Goal: Task Accomplishment & Management: Use online tool/utility

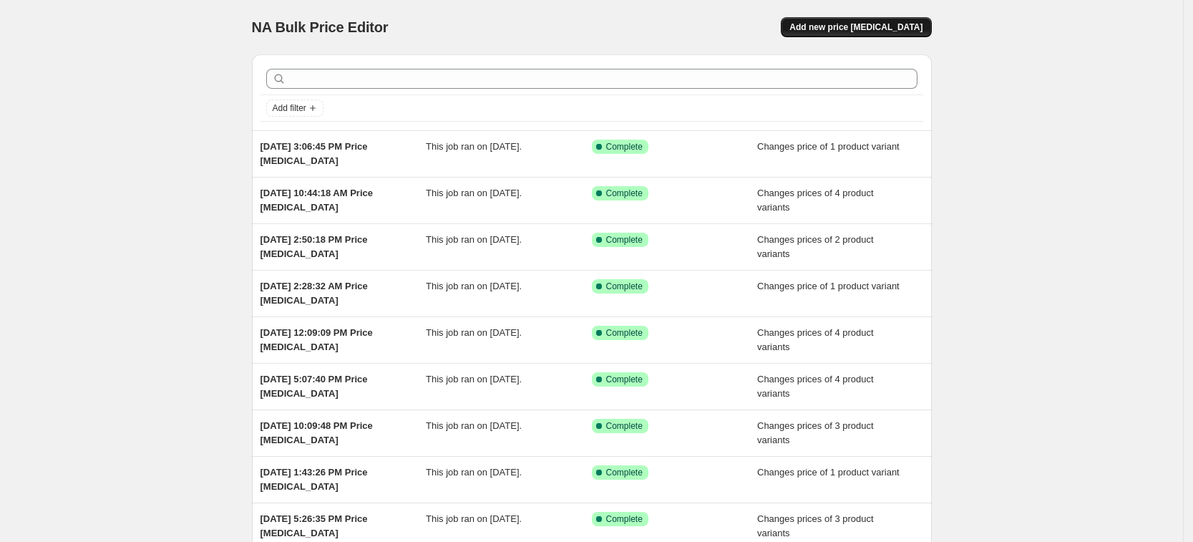
click at [851, 21] on span "Add new price [MEDICAL_DATA]" at bounding box center [855, 26] width 133 height 11
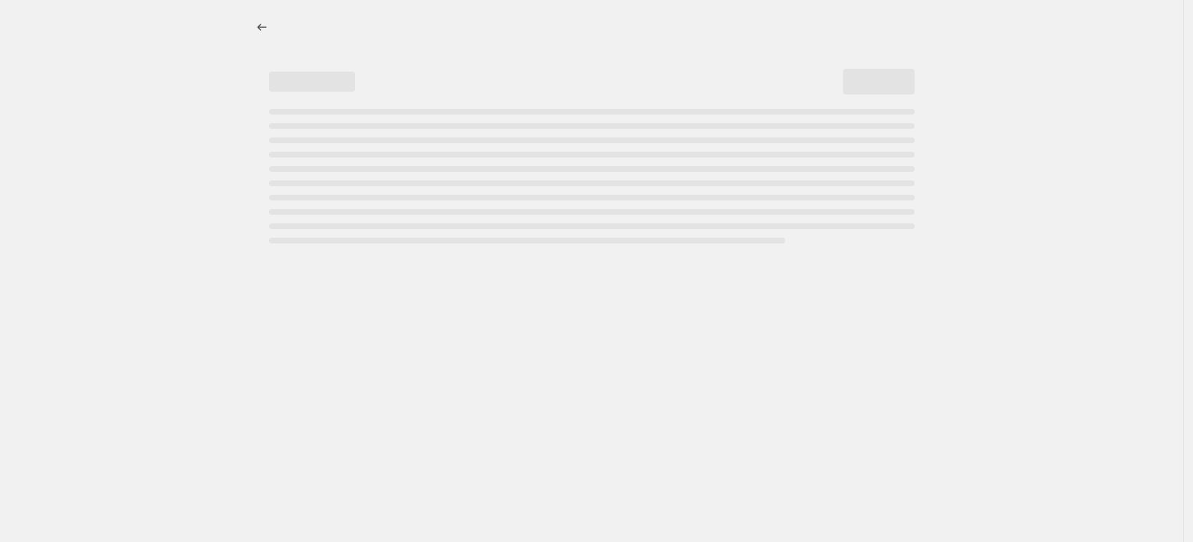
select select "percentage"
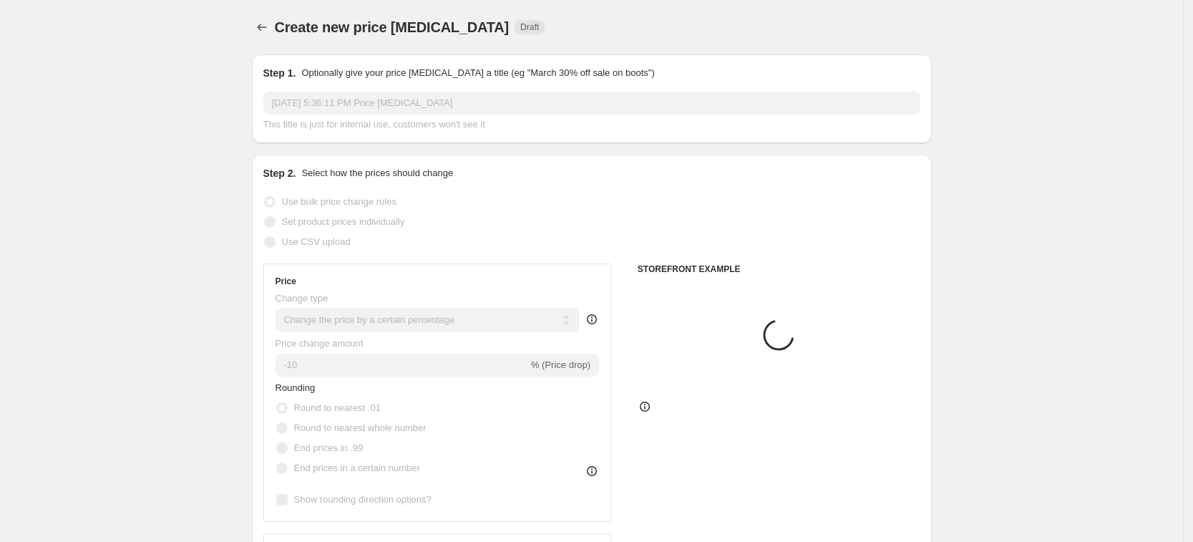
click at [398, 224] on span "Set product prices individually" at bounding box center [343, 221] width 123 height 11
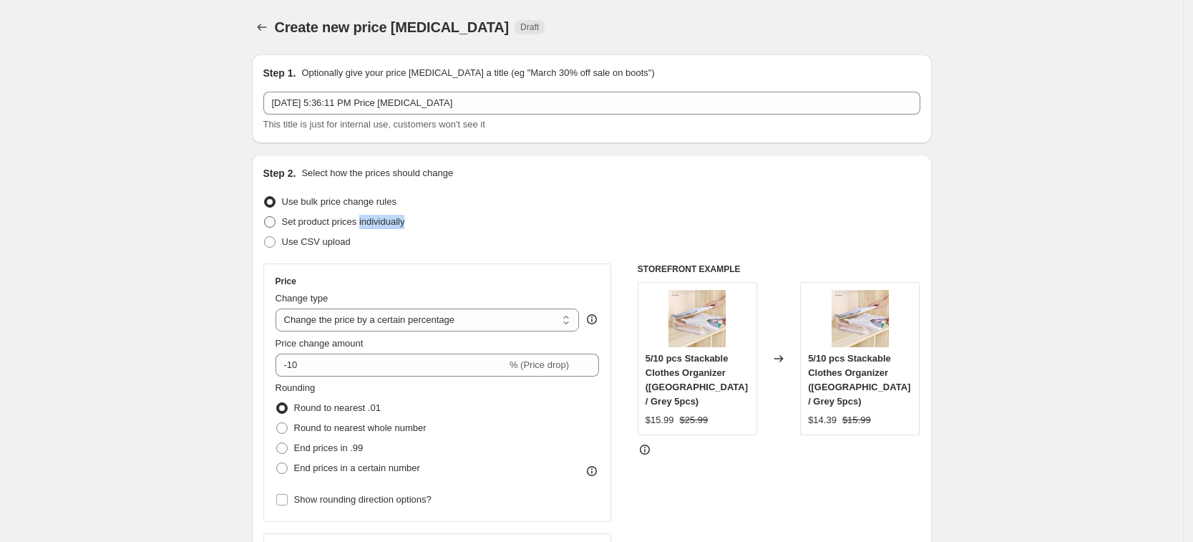
click at [398, 224] on span "Set product prices individually" at bounding box center [343, 221] width 123 height 11
click at [265, 217] on input "Set product prices individually" at bounding box center [264, 216] width 1 height 1
radio input "true"
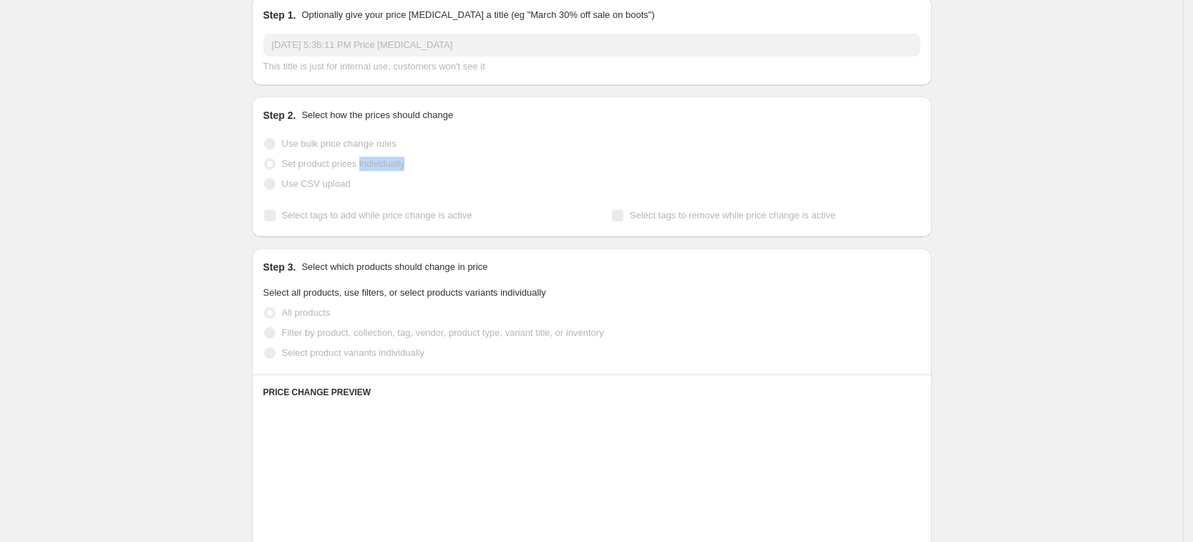
scroll to position [89, 0]
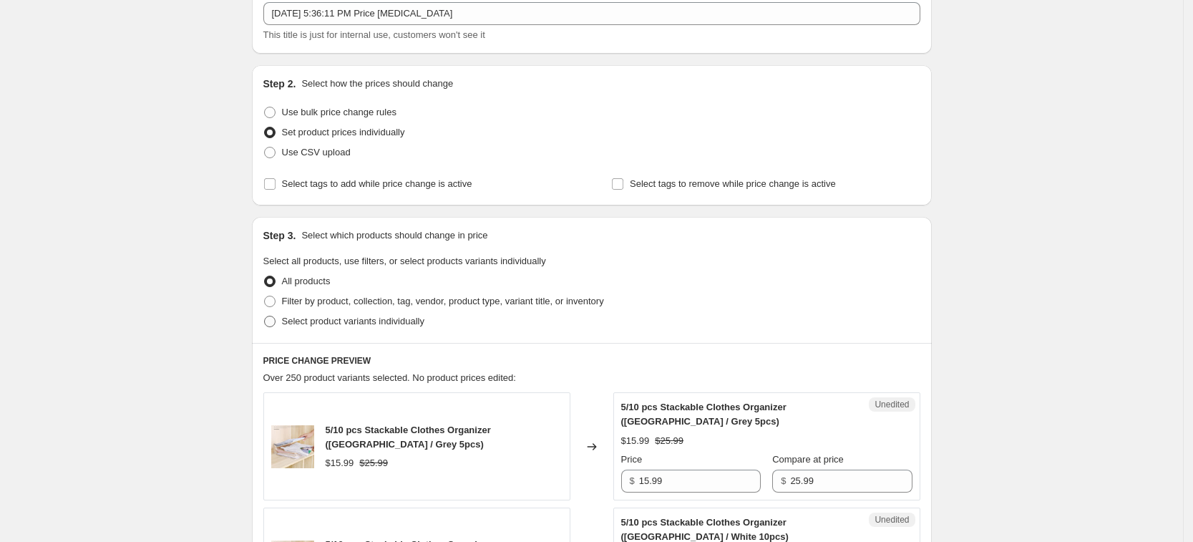
click at [357, 319] on span "Select product variants individually" at bounding box center [353, 321] width 142 height 11
click at [265, 316] on input "Select product variants individually" at bounding box center [264, 316] width 1 height 1
radio input "true"
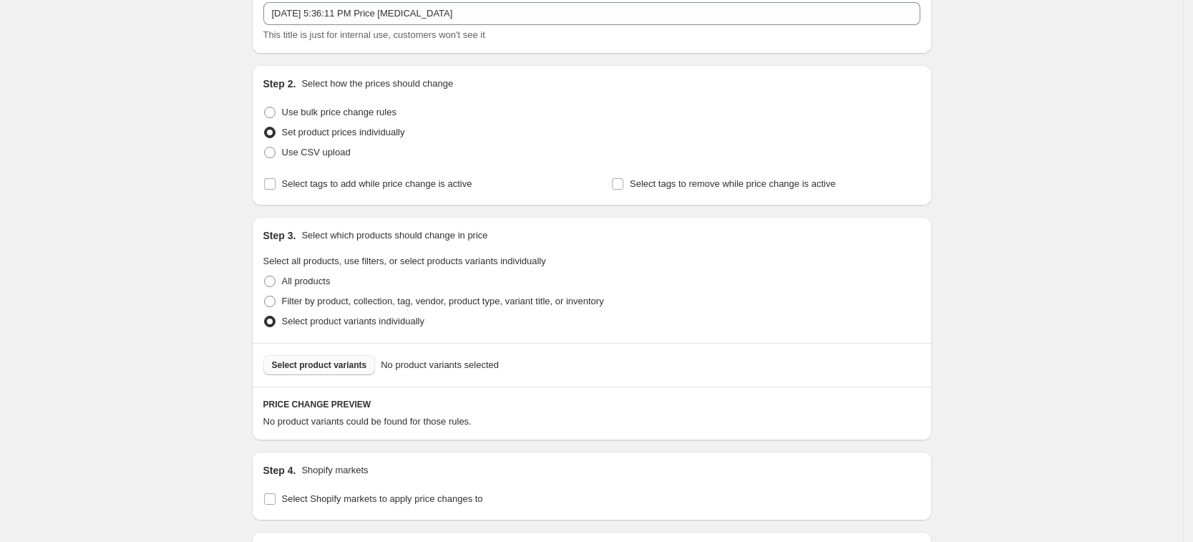
click at [352, 366] on span "Select product variants" at bounding box center [319, 364] width 95 height 11
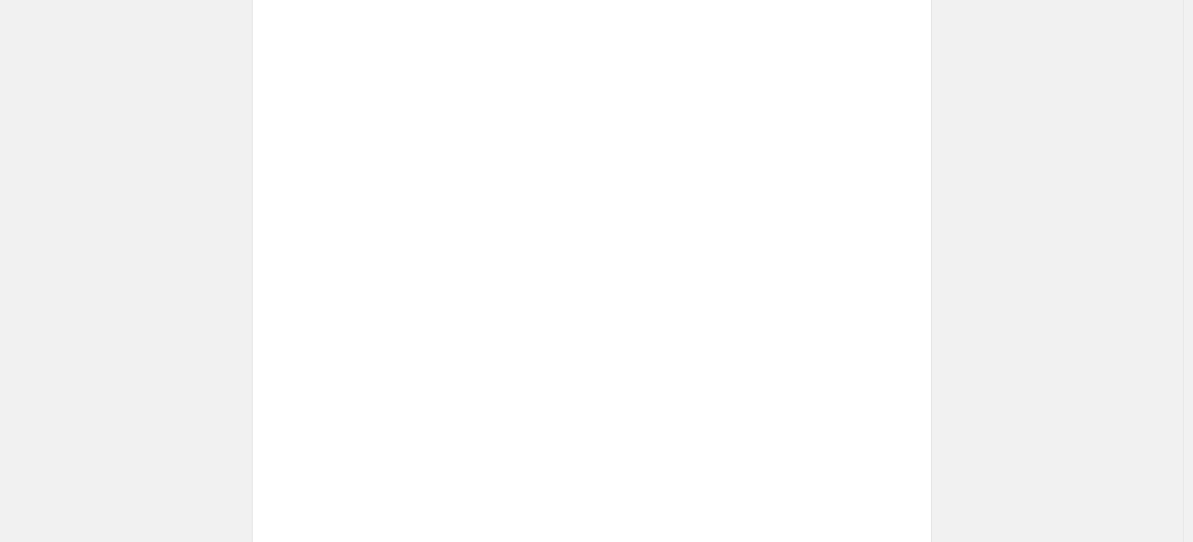
scroll to position [523, 0]
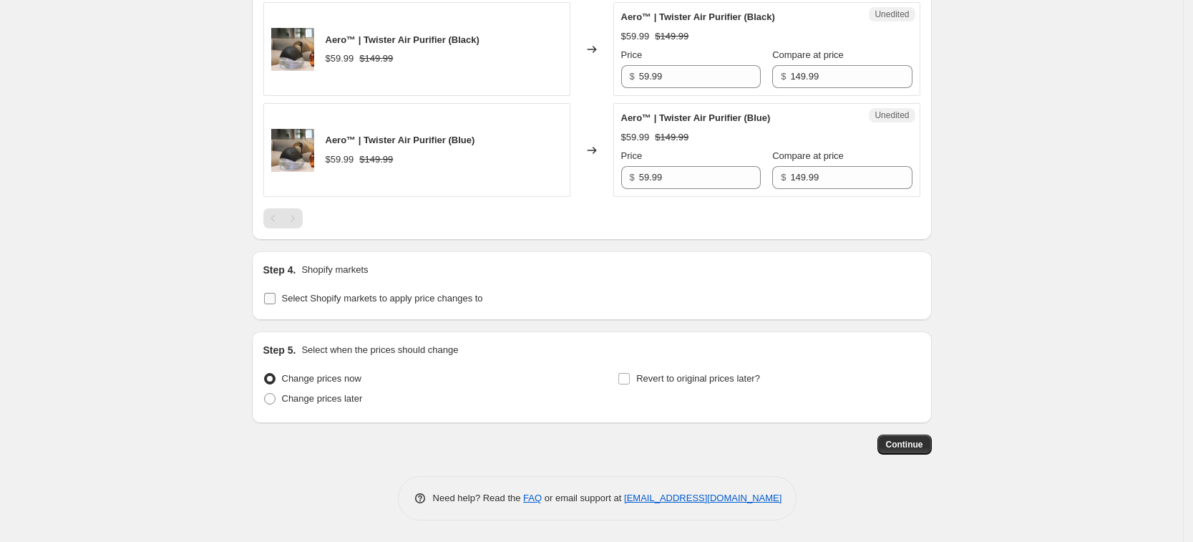
click at [376, 299] on span "Select Shopify markets to apply price changes to" at bounding box center [382, 298] width 201 height 11
click at [276, 299] on input "Select Shopify markets to apply price changes to" at bounding box center [269, 298] width 11 height 11
checkbox input "true"
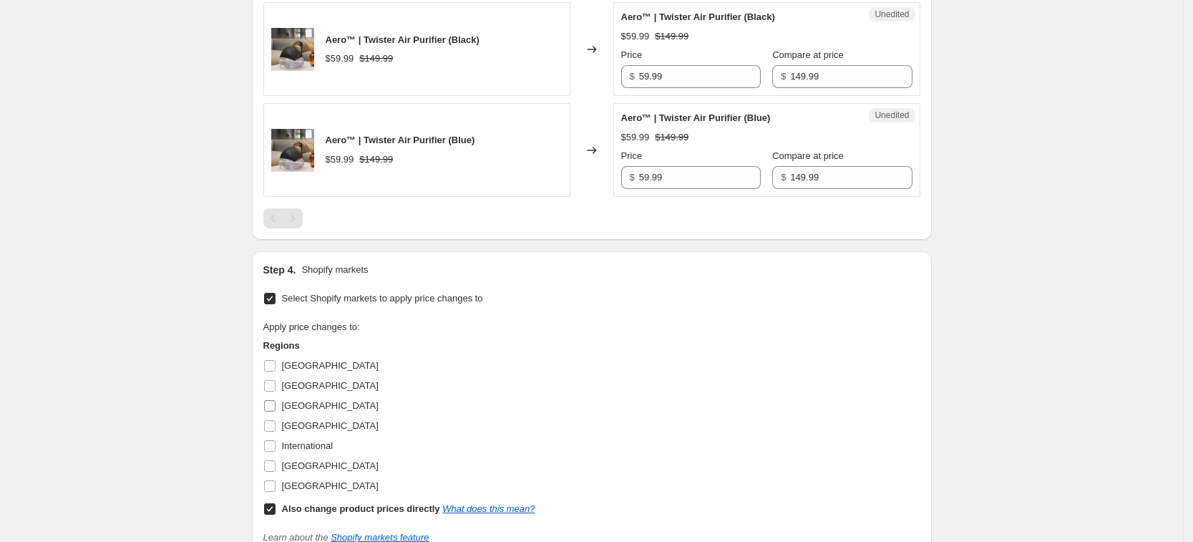
click at [306, 407] on span "[GEOGRAPHIC_DATA]" at bounding box center [330, 405] width 97 height 11
click at [276, 407] on input "[GEOGRAPHIC_DATA]" at bounding box center [269, 405] width 11 height 11
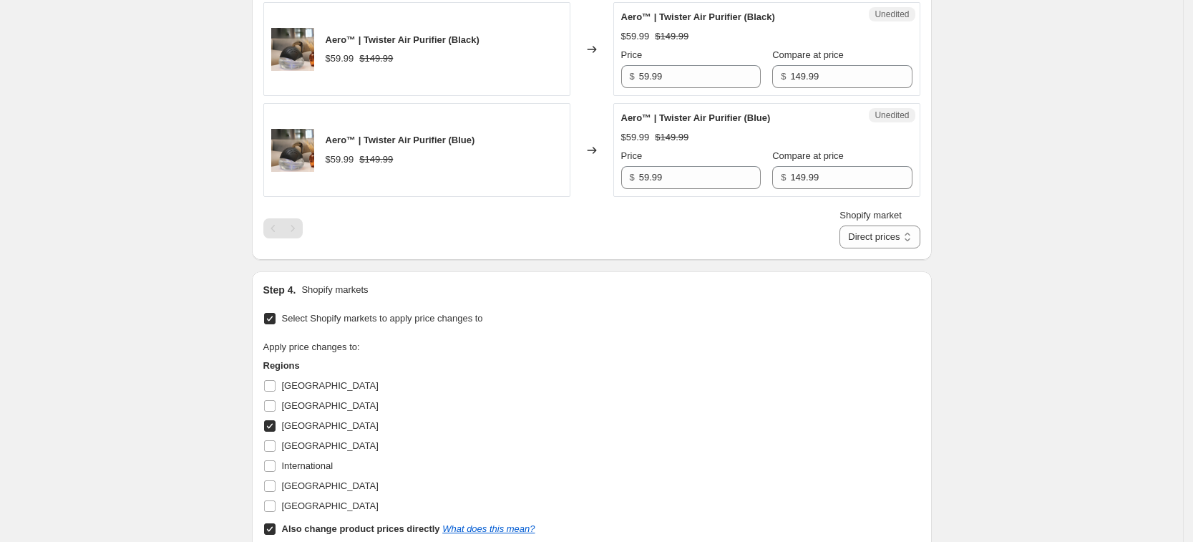
click at [307, 433] on label "[GEOGRAPHIC_DATA]" at bounding box center [320, 426] width 115 height 20
click at [276, 432] on input "[GEOGRAPHIC_DATA]" at bounding box center [269, 425] width 11 height 11
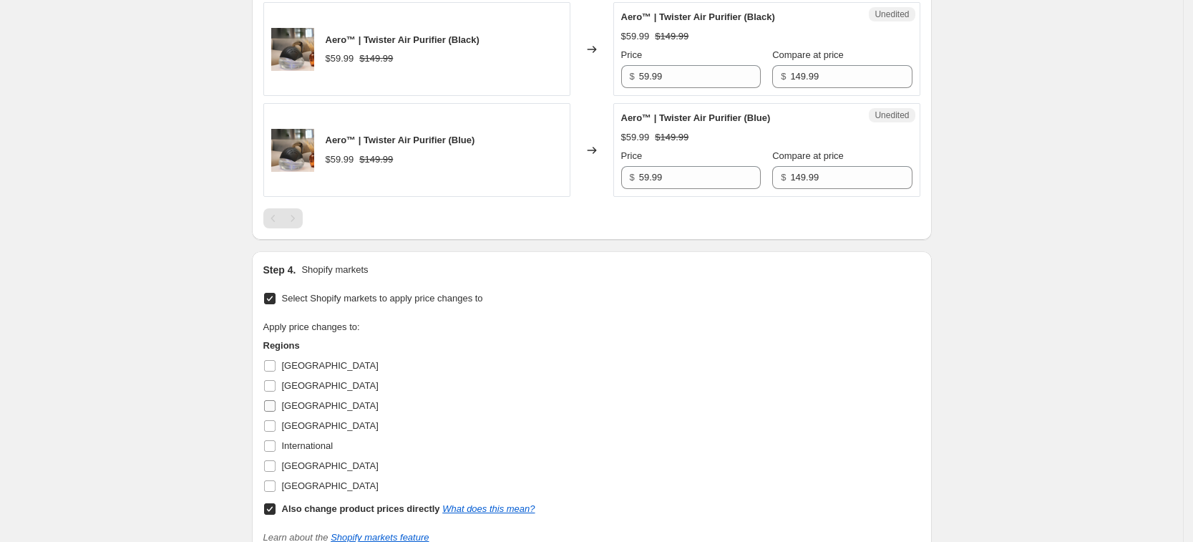
click at [293, 400] on span "[GEOGRAPHIC_DATA]" at bounding box center [330, 405] width 97 height 11
click at [276, 400] on input "[GEOGRAPHIC_DATA]" at bounding box center [269, 405] width 11 height 11
checkbox input "true"
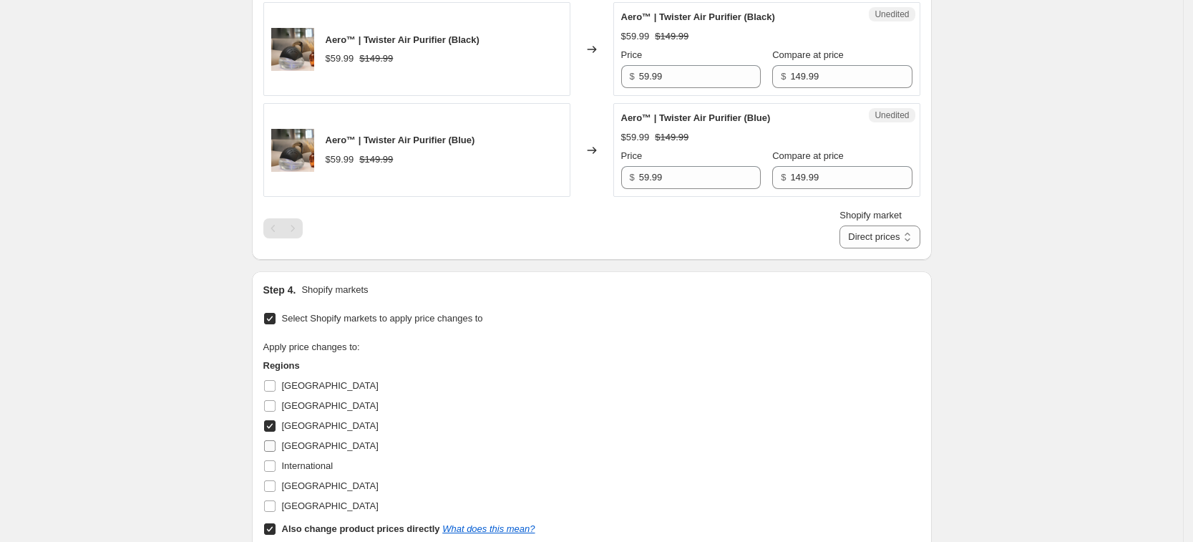
click at [297, 442] on span "[GEOGRAPHIC_DATA]" at bounding box center [330, 445] width 97 height 11
click at [276, 442] on input "[GEOGRAPHIC_DATA]" at bounding box center [269, 445] width 11 height 11
checkbox input "true"
click at [321, 484] on span "[GEOGRAPHIC_DATA]" at bounding box center [330, 485] width 97 height 11
click at [276, 484] on input "[GEOGRAPHIC_DATA]" at bounding box center [269, 485] width 11 height 11
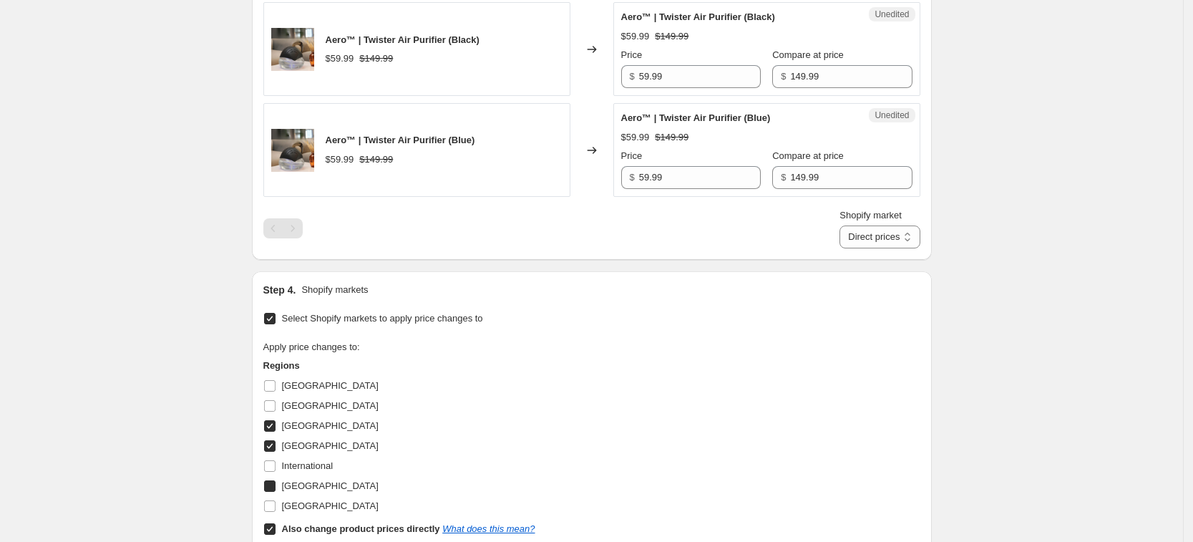
checkbox input "true"
click at [320, 503] on span "[GEOGRAPHIC_DATA]" at bounding box center [330, 505] width 97 height 11
click at [276, 503] on input "[GEOGRAPHIC_DATA]" at bounding box center [269, 505] width 11 height 11
checkbox input "true"
click at [331, 525] on b "Also change product prices directly" at bounding box center [361, 528] width 158 height 11
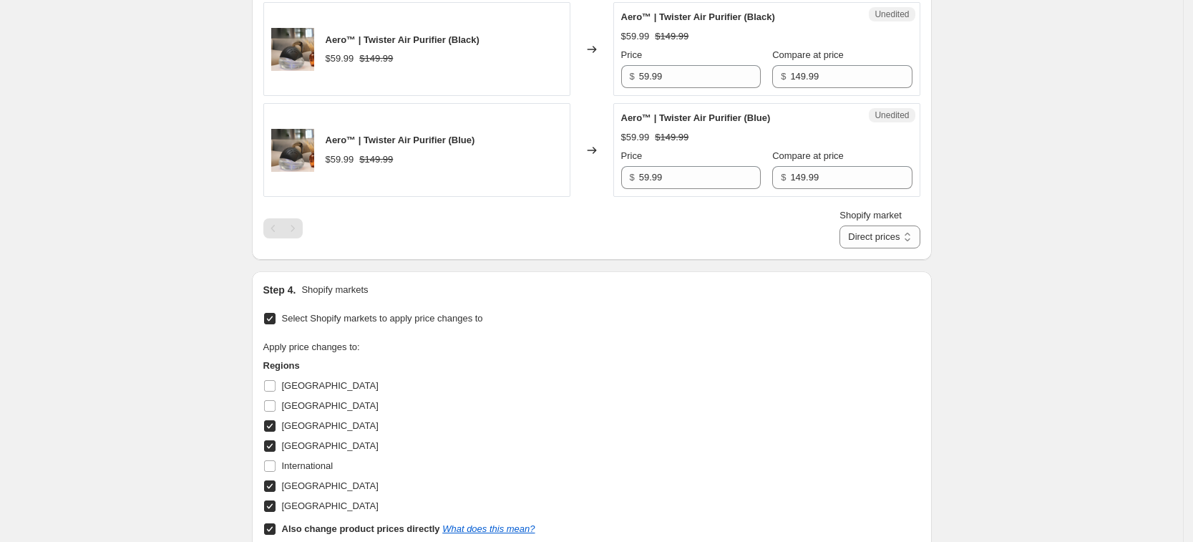
click at [276, 525] on input "Also change product prices directly What does this mean?" at bounding box center [269, 528] width 11 height 11
checkbox input "false"
select select "13152354545"
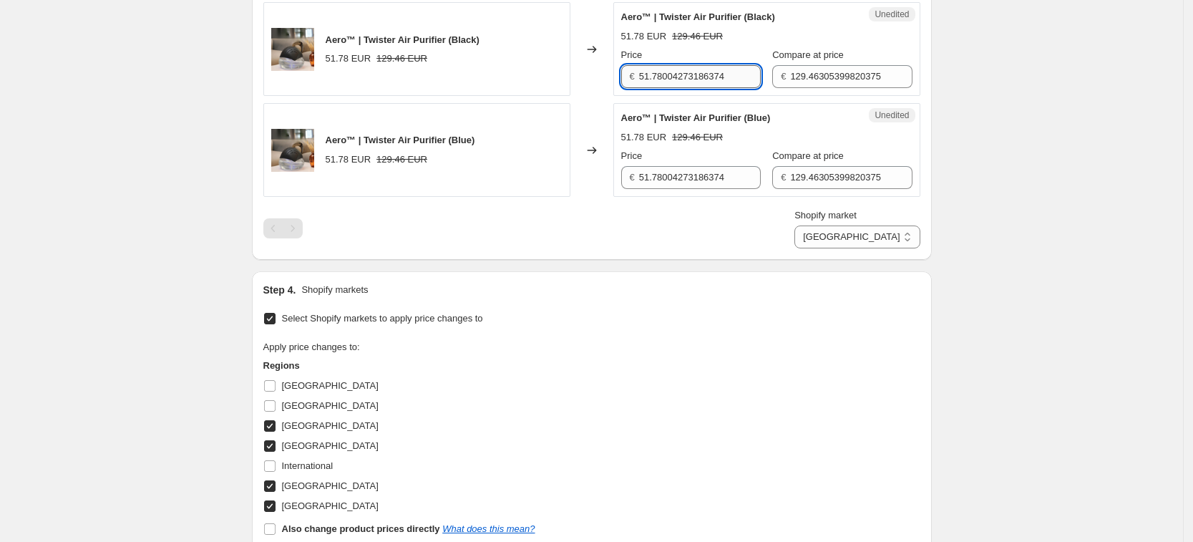
click at [689, 74] on input "51.78004273186374" at bounding box center [700, 76] width 122 height 23
drag, startPoint x: 689, startPoint y: 74, endPoint x: 690, endPoint y: 67, distance: 7.9
click at [689, 74] on input "51.78004273186374" at bounding box center [700, 76] width 122 height 23
type input "59.99"
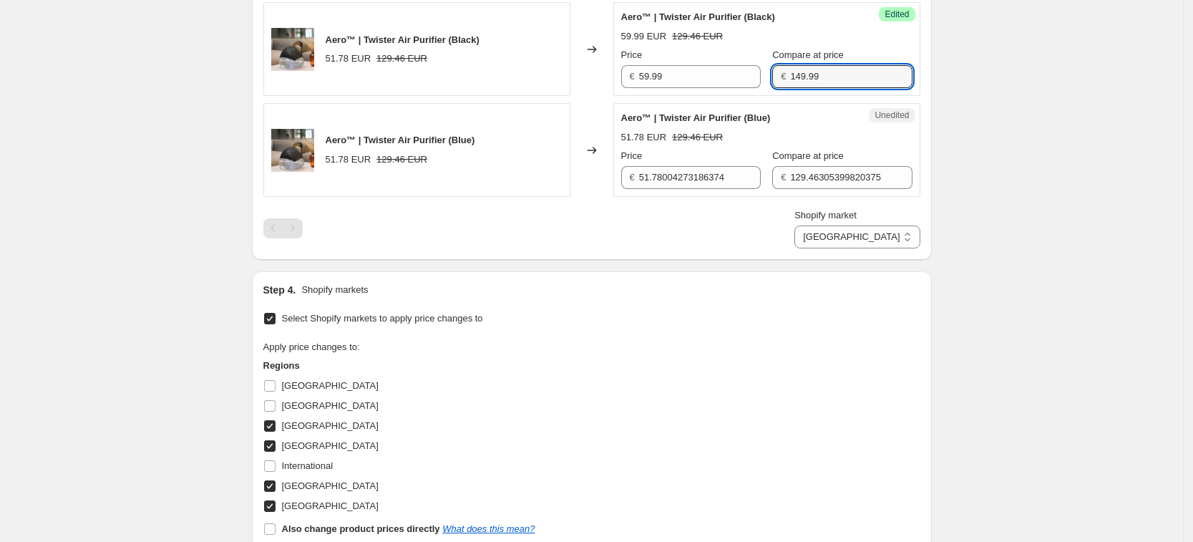
type input "149.99"
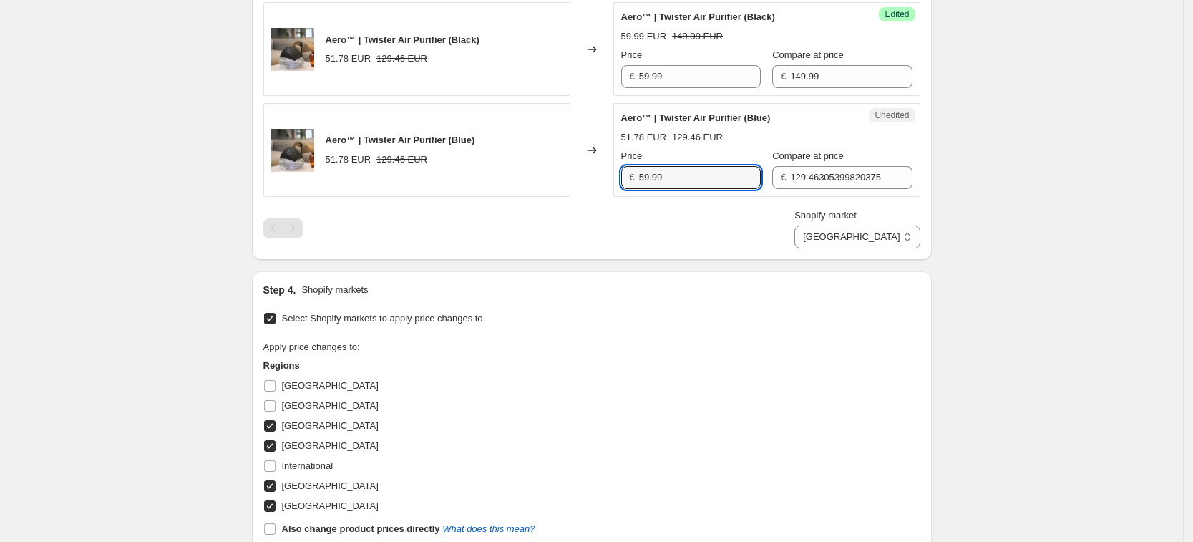
type input "59.99"
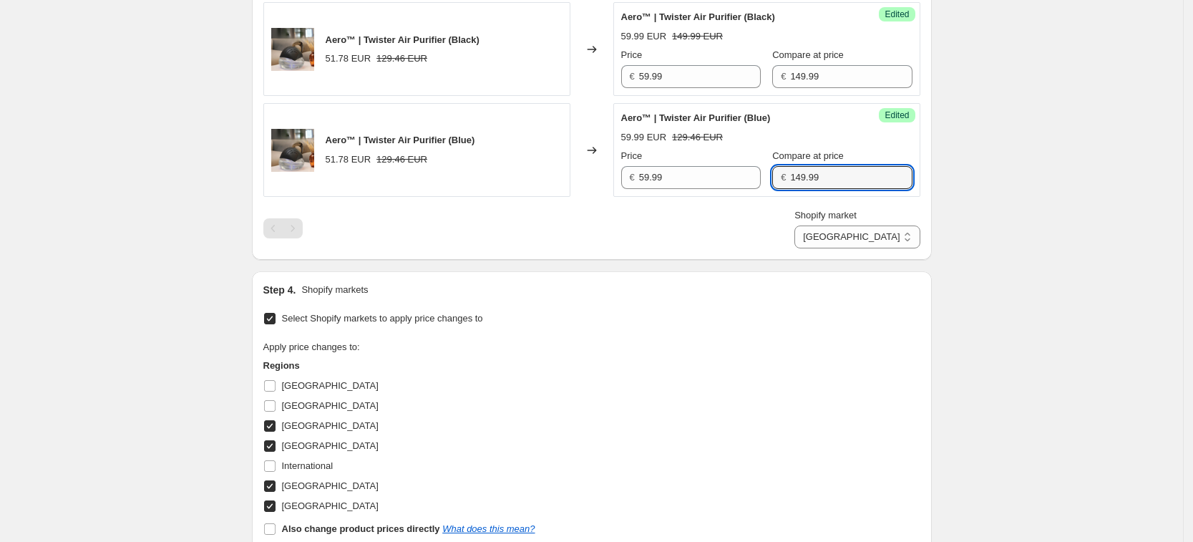
type input "149.99"
click at [666, 256] on div "PRICE CHANGE PREVIEW 2 product variants selected. 2 product prices edited: Aero…" at bounding box center [592, 106] width 680 height 307
drag, startPoint x: 880, startPoint y: 231, endPoint x: 880, endPoint y: 246, distance: 15.0
click at [880, 231] on select "[GEOGRAPHIC_DATA] [GEOGRAPHIC_DATA] [GEOGRAPHIC_DATA] [GEOGRAPHIC_DATA]" at bounding box center [857, 236] width 125 height 23
select select "13152321777"
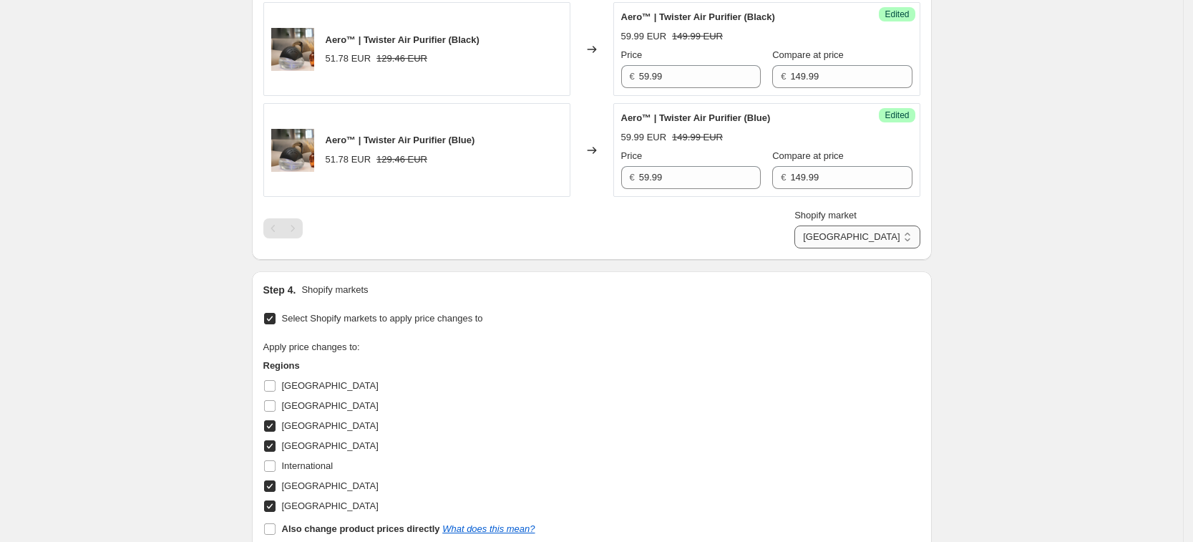
click at [859, 248] on select "[GEOGRAPHIC_DATA] [GEOGRAPHIC_DATA] [GEOGRAPHIC_DATA] [GEOGRAPHIC_DATA]" at bounding box center [857, 236] width 125 height 23
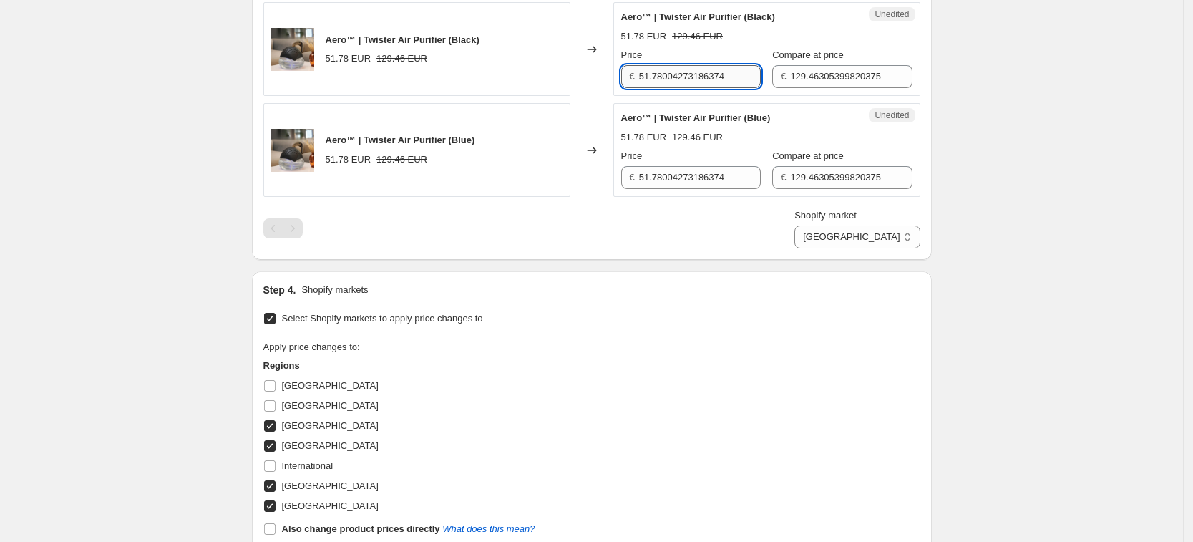
click at [675, 73] on input "51.78004273186374" at bounding box center [700, 76] width 122 height 23
type input "59.99"
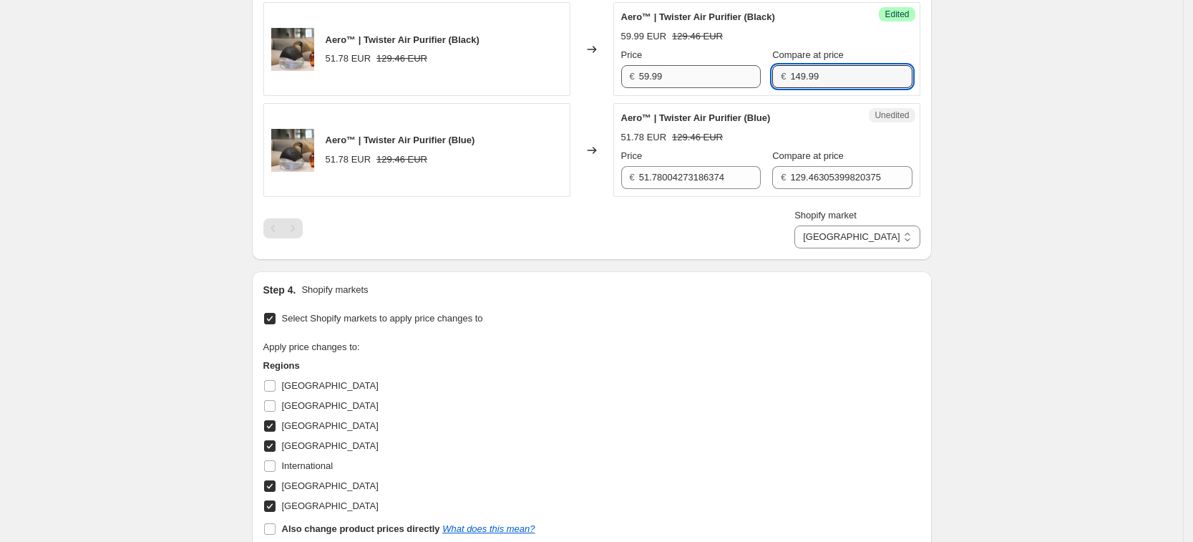
type input "149.99"
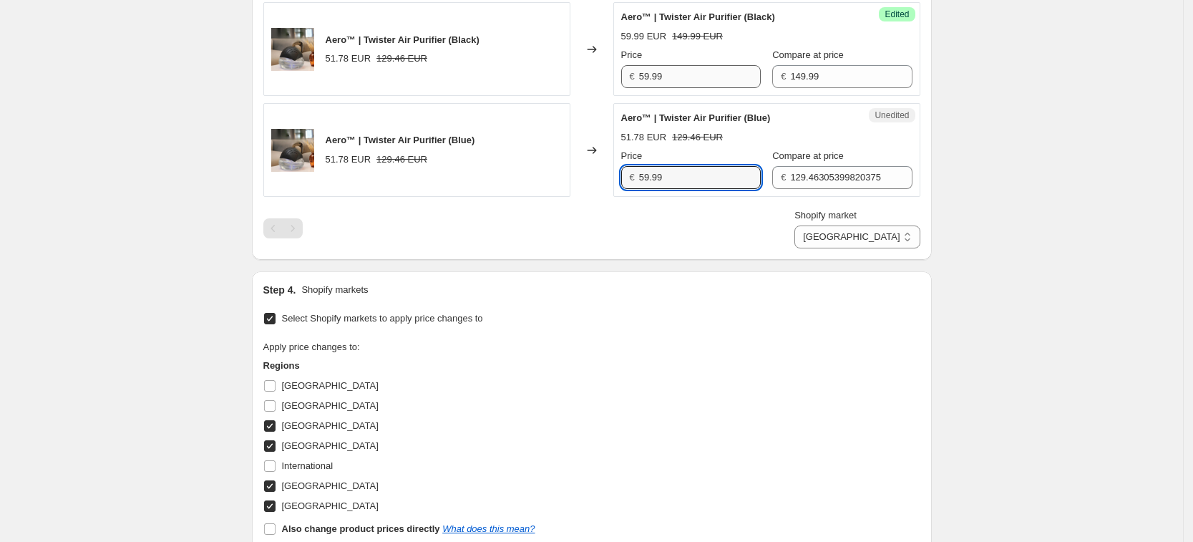
type input "59.99"
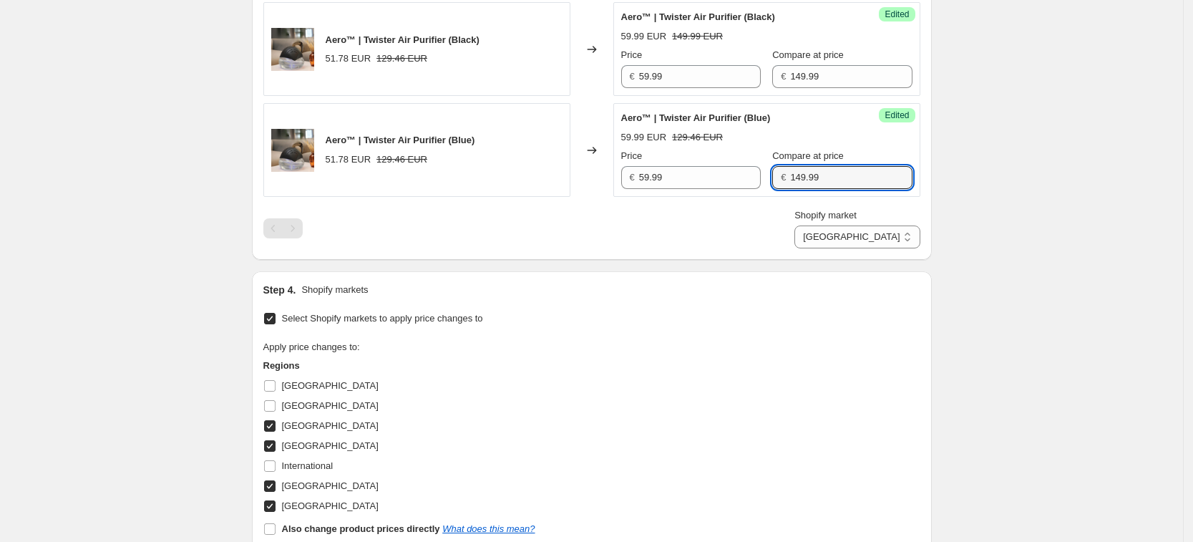
type input "149.99"
click at [696, 204] on div "Aero™ | Twister Air Purifier (Black) 51.78 EUR 129.46 EUR Changed to Success Ed…" at bounding box center [591, 125] width 657 height 246
click at [871, 233] on select "[GEOGRAPHIC_DATA] [GEOGRAPHIC_DATA] [GEOGRAPHIC_DATA] [GEOGRAPHIC_DATA]" at bounding box center [857, 236] width 125 height 23
select select "7501644017"
click at [828, 248] on select "[GEOGRAPHIC_DATA] [GEOGRAPHIC_DATA] [GEOGRAPHIC_DATA] [GEOGRAPHIC_DATA]" at bounding box center [857, 236] width 125 height 23
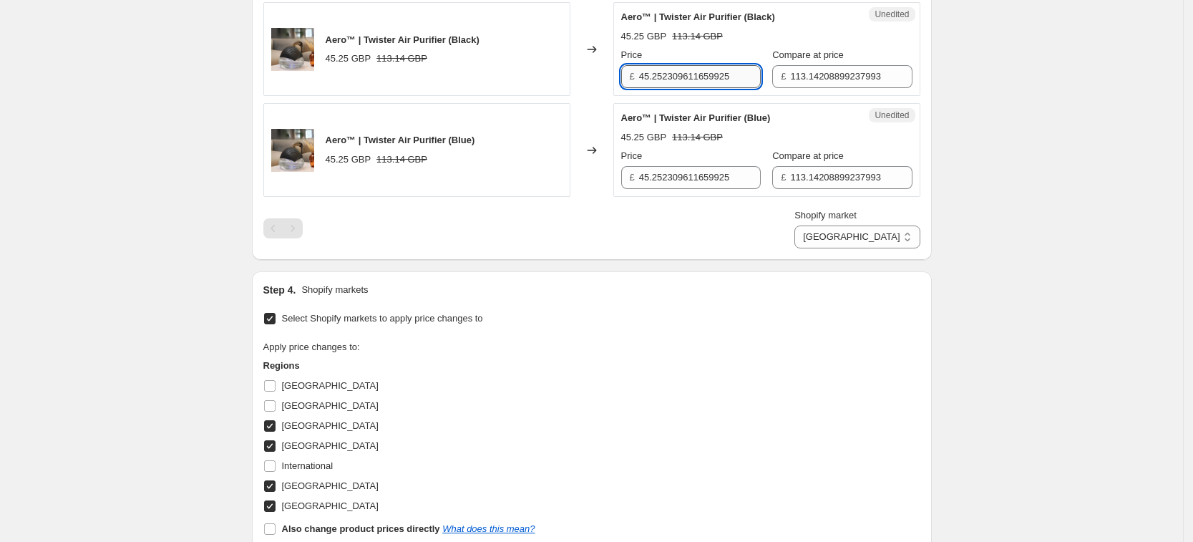
click at [704, 79] on input "45.252309611659925" at bounding box center [700, 76] width 122 height 23
click at [704, 78] on input "45.252309611659925" at bounding box center [700, 76] width 122 height 23
type input "50.99"
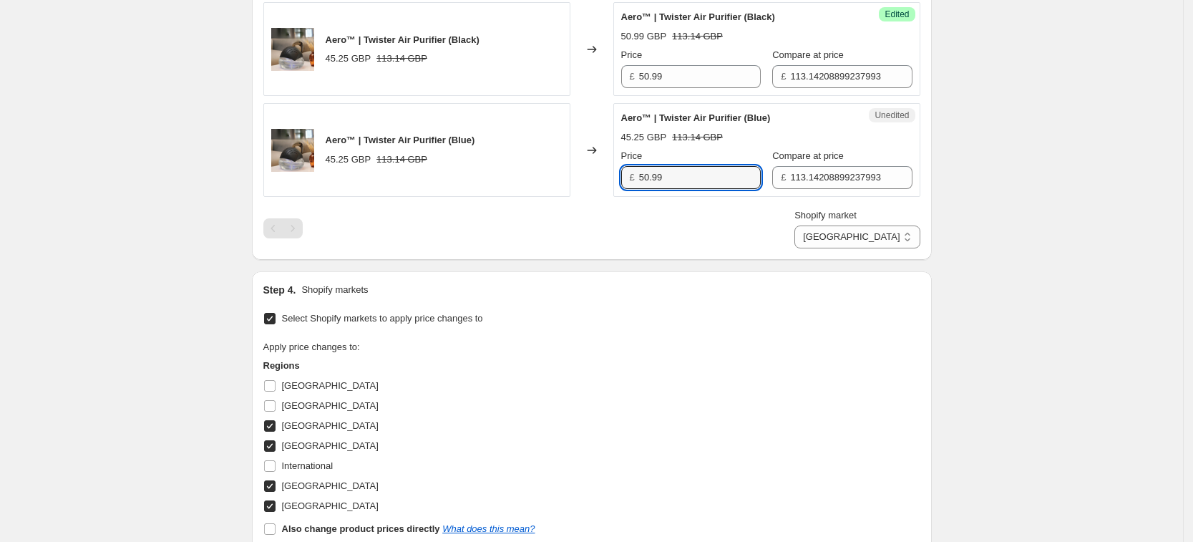
type input "50.99"
click at [737, 261] on div "Step 1. Optionally give your price [MEDICAL_DATA] a title (eg "March 30% off sa…" at bounding box center [586, 115] width 691 height 1191
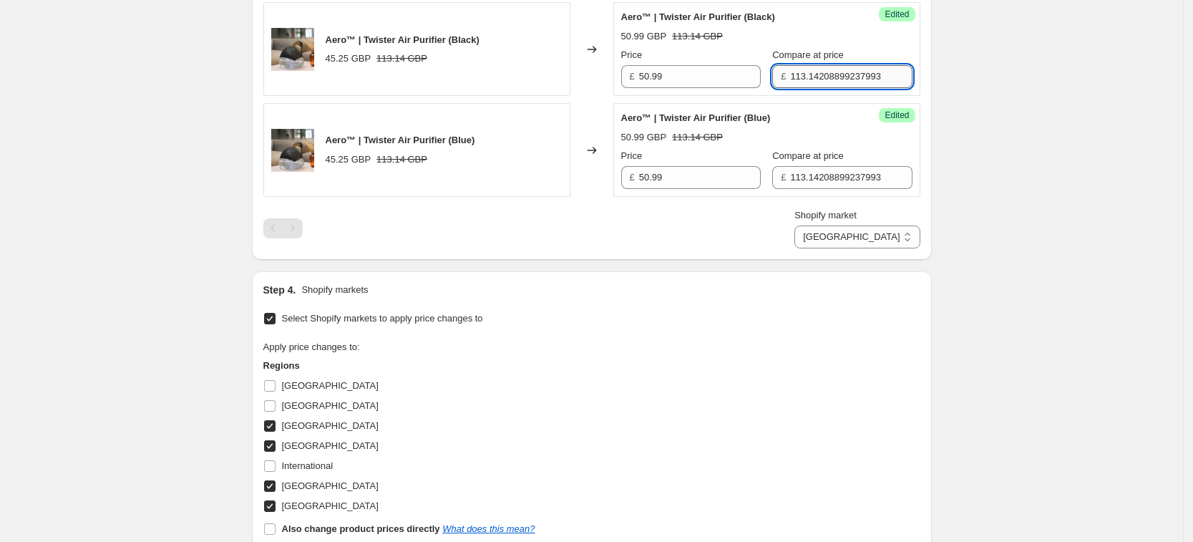
click at [856, 75] on input "113.14208899237993" at bounding box center [851, 76] width 122 height 23
paste input "27.49"
type input "127.49"
click at [833, 169] on input "113.14208899237993" at bounding box center [851, 177] width 122 height 23
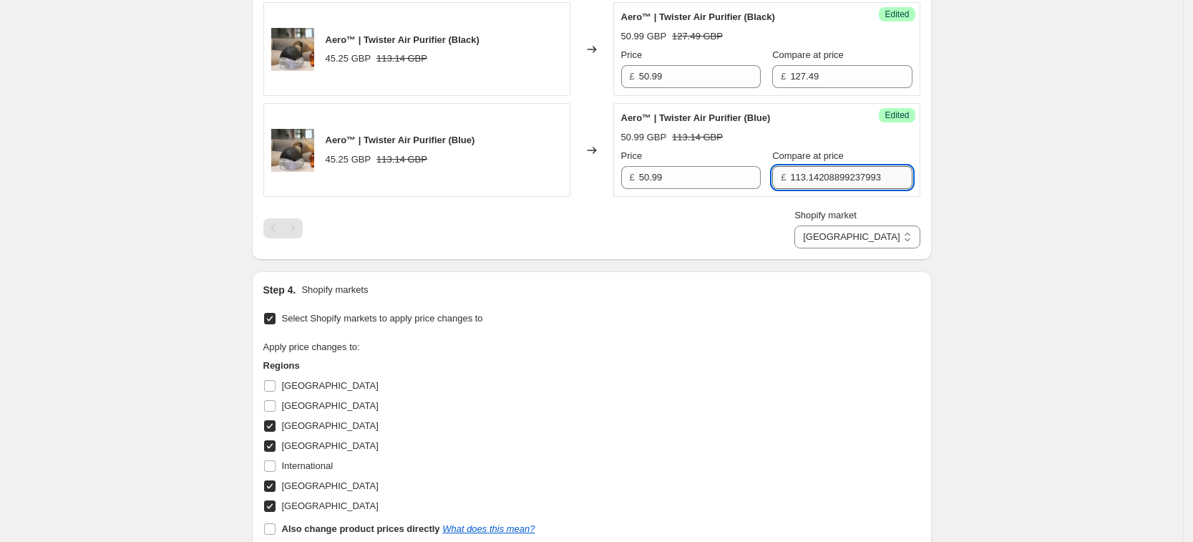
click at [833, 169] on input "113.14208899237993" at bounding box center [851, 177] width 122 height 23
paste input "27.49"
type input "127.49"
click at [962, 197] on div "Create new price [MEDICAL_DATA]. This page is ready Create new price [MEDICAL_D…" at bounding box center [591, 137] width 1183 height 1321
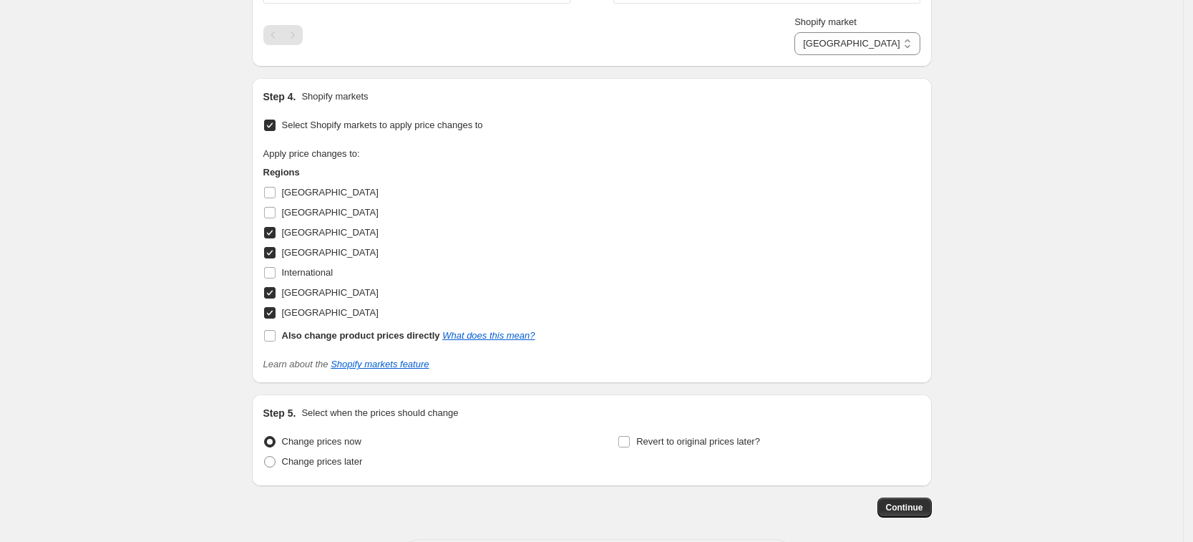
scroll to position [779, 0]
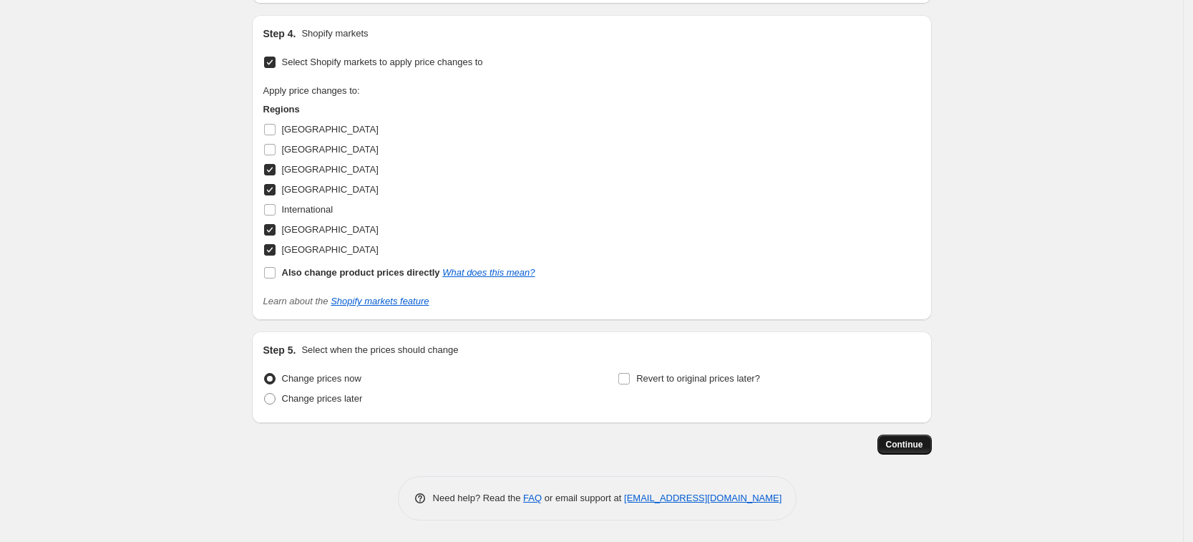
click at [907, 444] on span "Continue" at bounding box center [904, 444] width 37 height 11
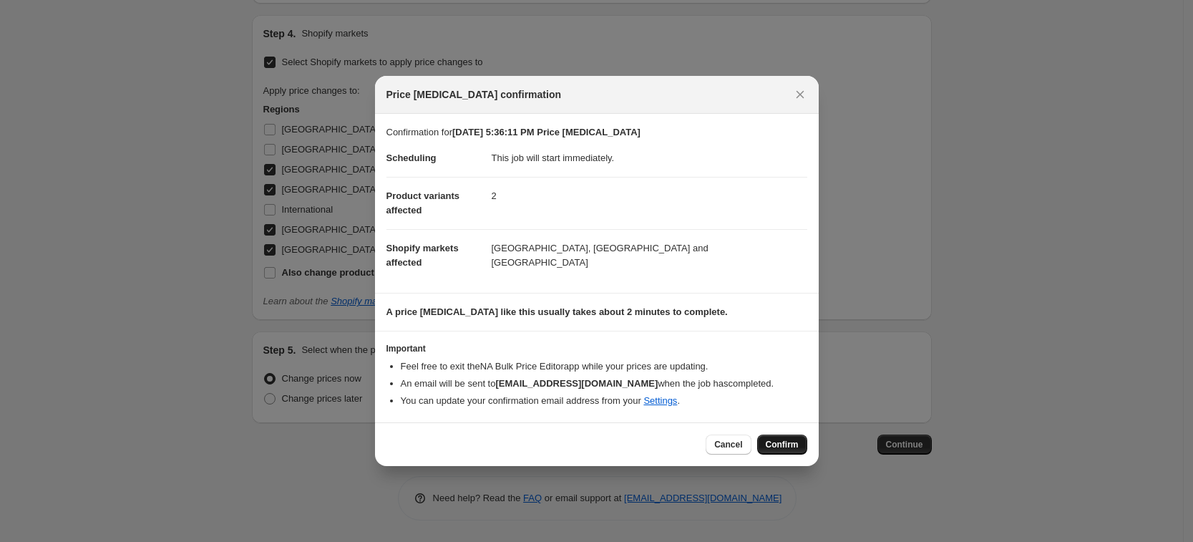
click at [783, 451] on button "Confirm" at bounding box center [782, 444] width 50 height 20
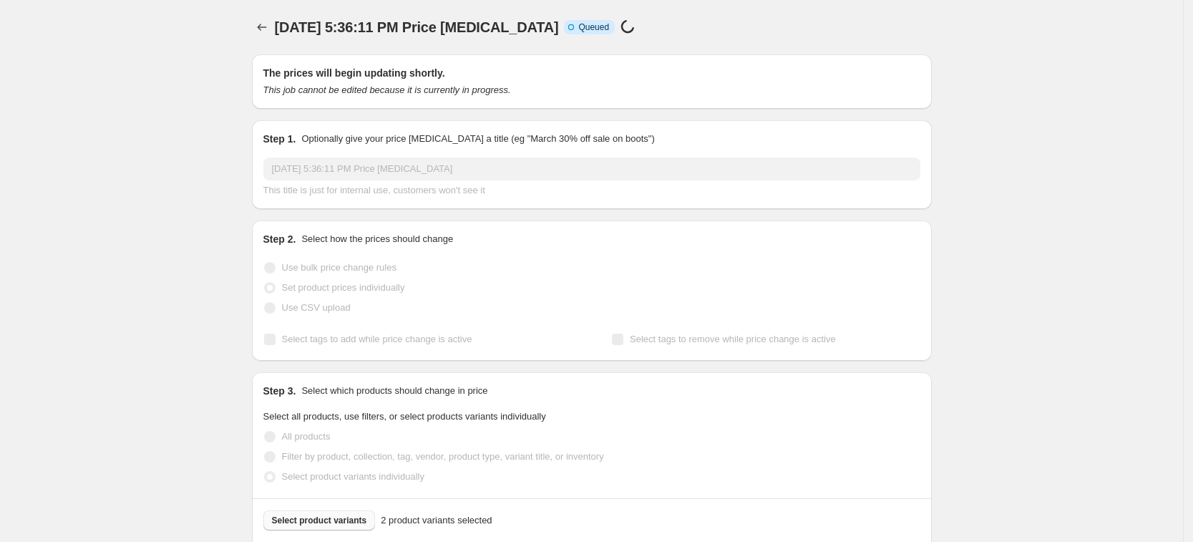
select select "7501644017"
